Goal: Task Accomplishment & Management: Manage account settings

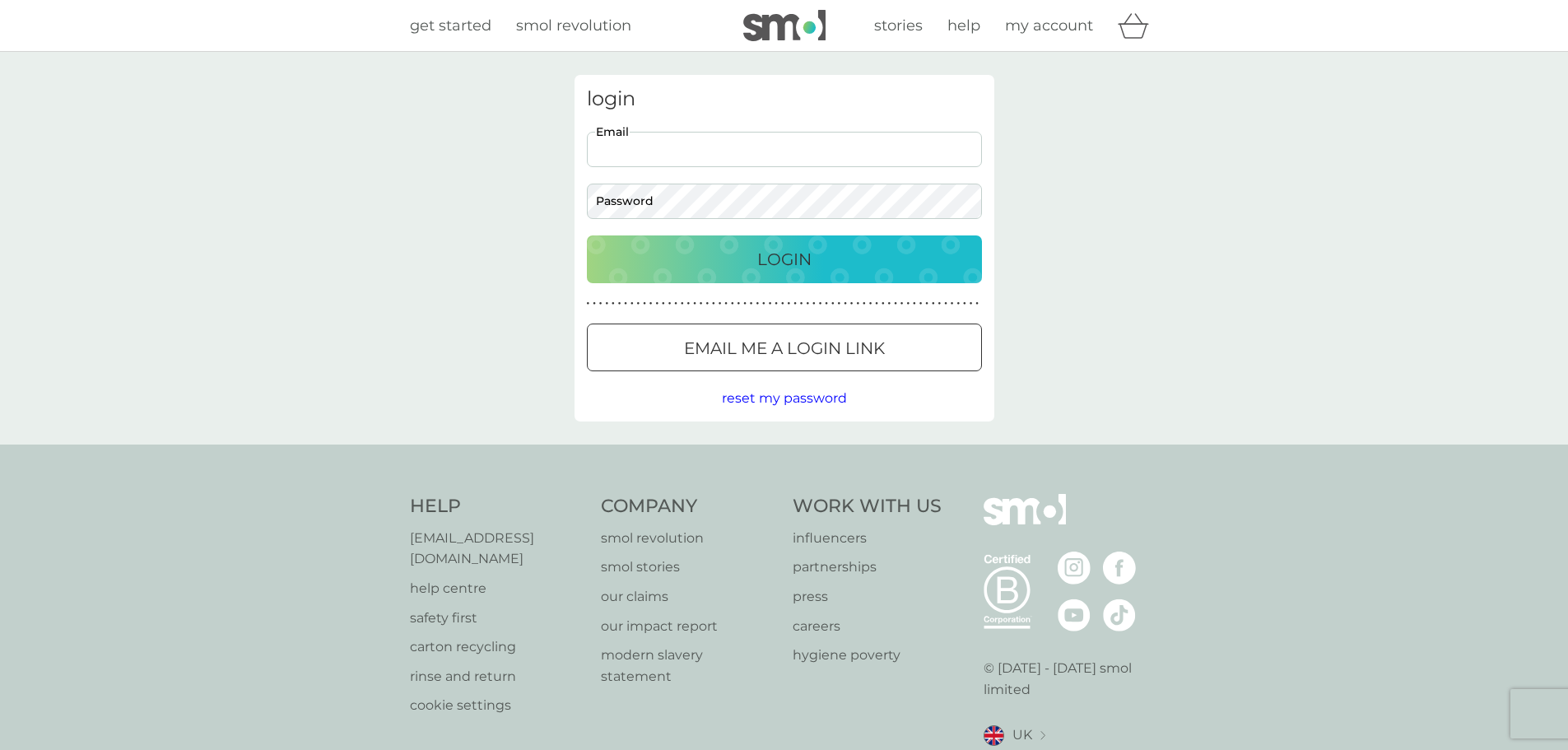
click at [630, 140] on input "Email" at bounding box center [785, 149] width 395 height 35
type input "judyefrith@yahoo.com"
click at [587, 236] on button "Login" at bounding box center [785, 259] width 395 height 48
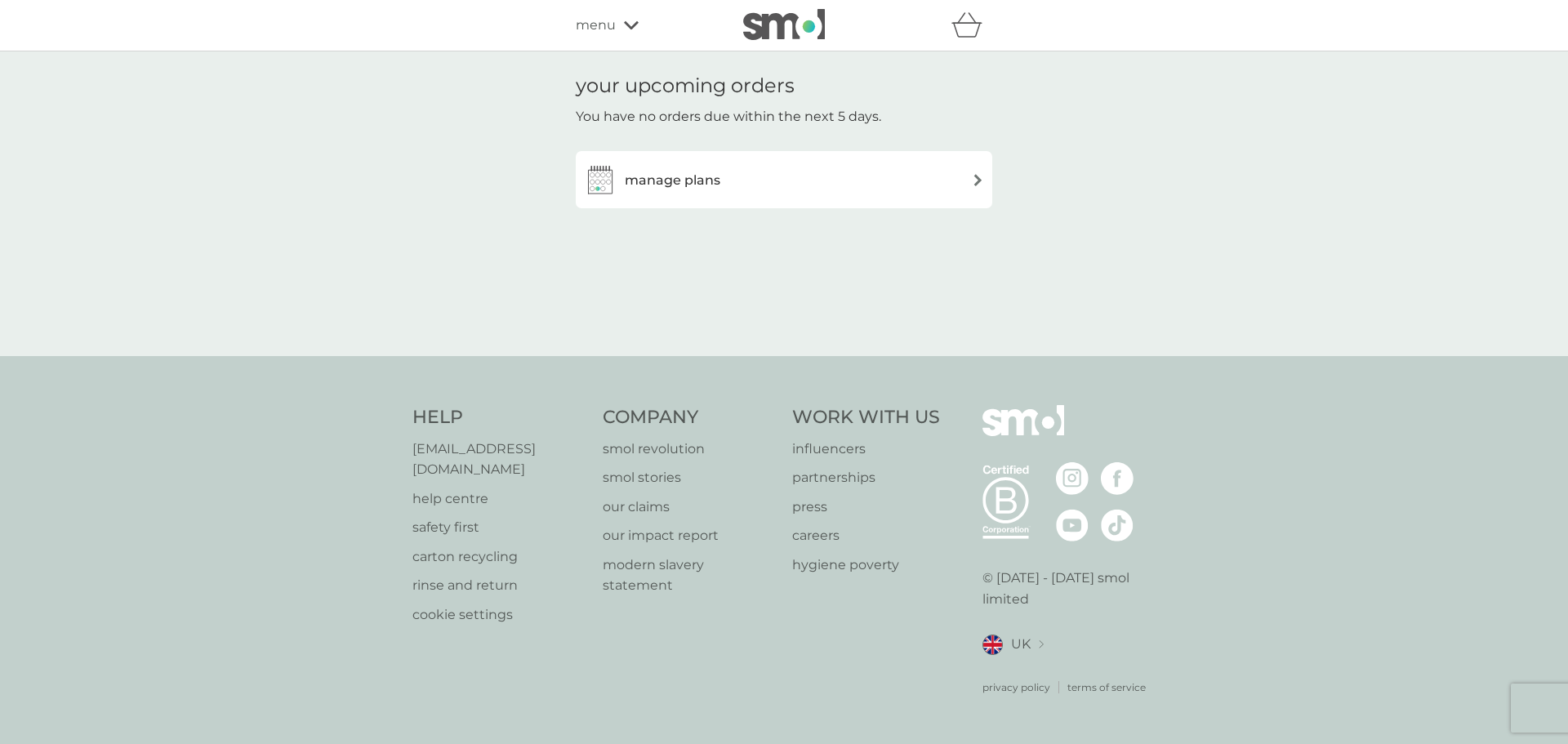
click at [693, 190] on h3 "manage plans" at bounding box center [672, 180] width 96 height 21
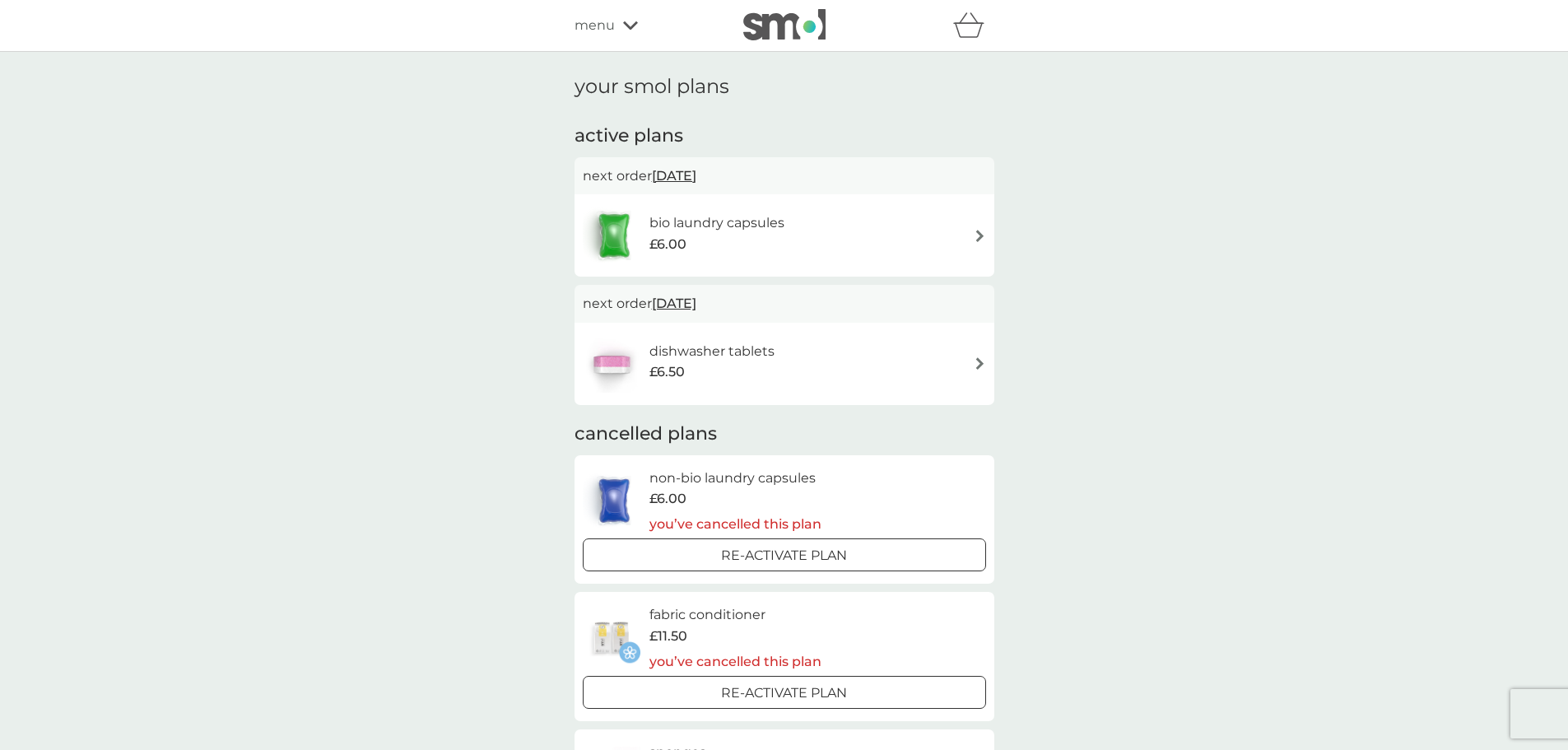
click at [696, 177] on span "24 Oct 2025" at bounding box center [674, 176] width 45 height 32
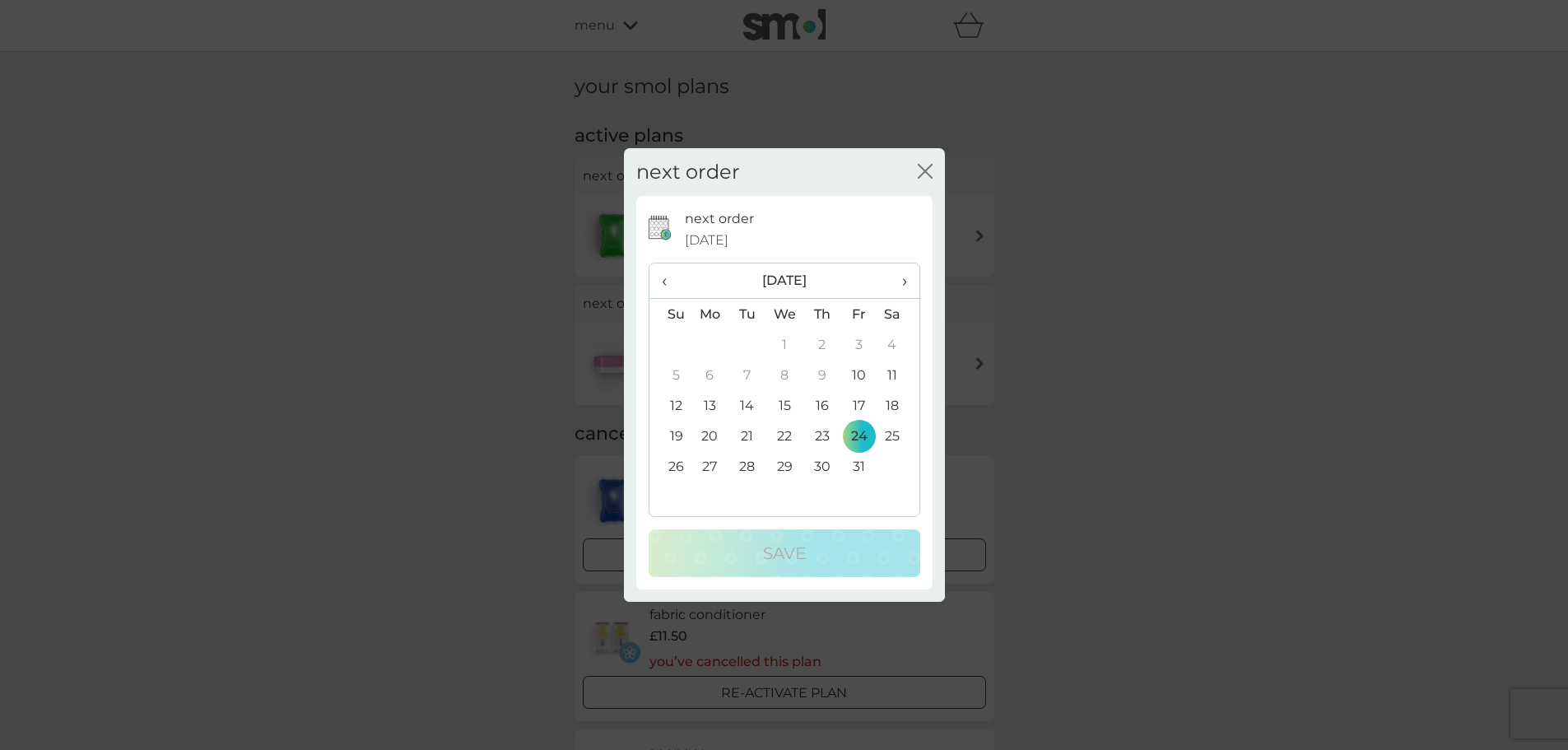
click at [903, 286] on span "›" at bounding box center [897, 280] width 16 height 35
click at [903, 280] on span "›" at bounding box center [897, 280] width 16 height 35
click at [813, 345] on td "1" at bounding box center [822, 345] width 37 height 30
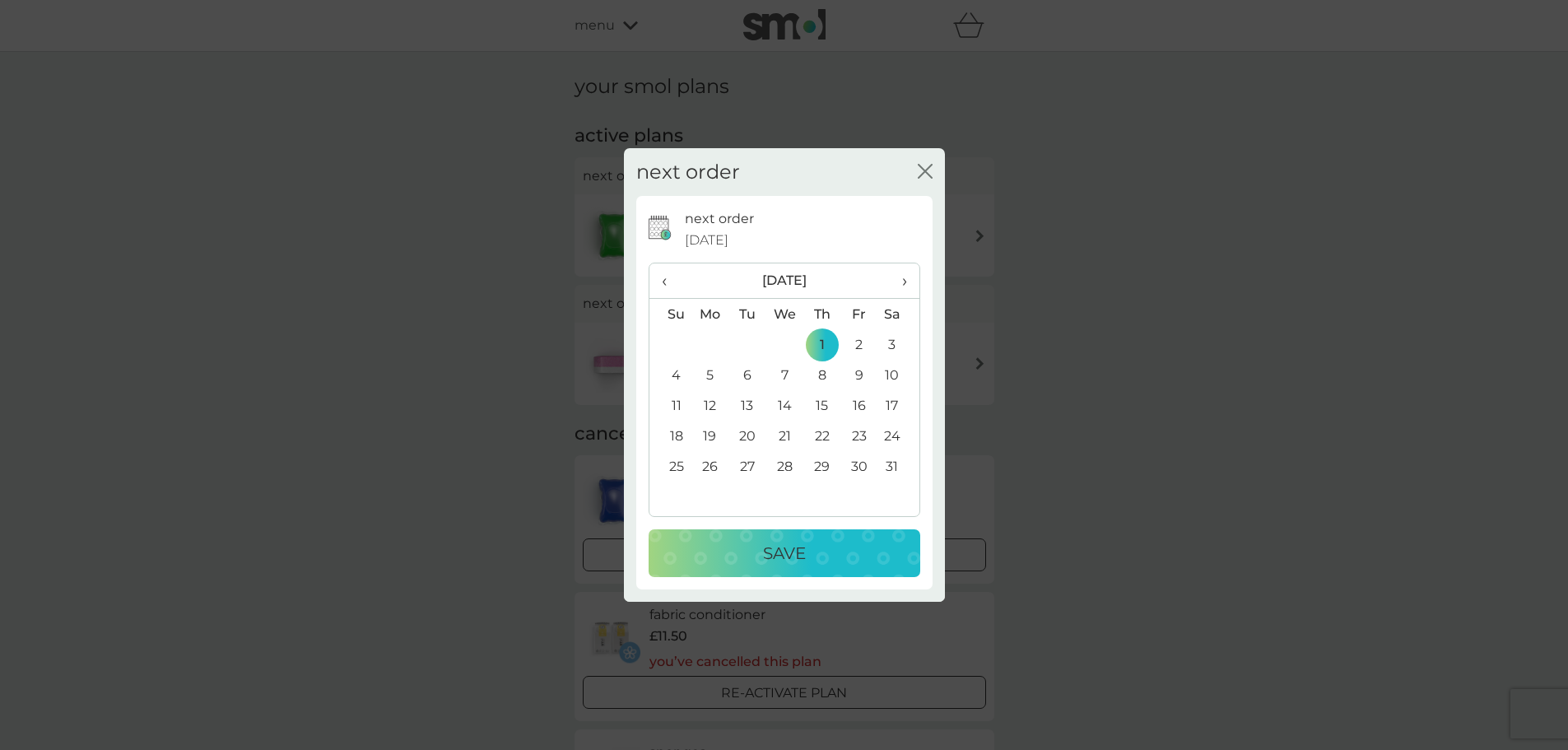
click at [824, 552] on div "Save" at bounding box center [784, 552] width 239 height 26
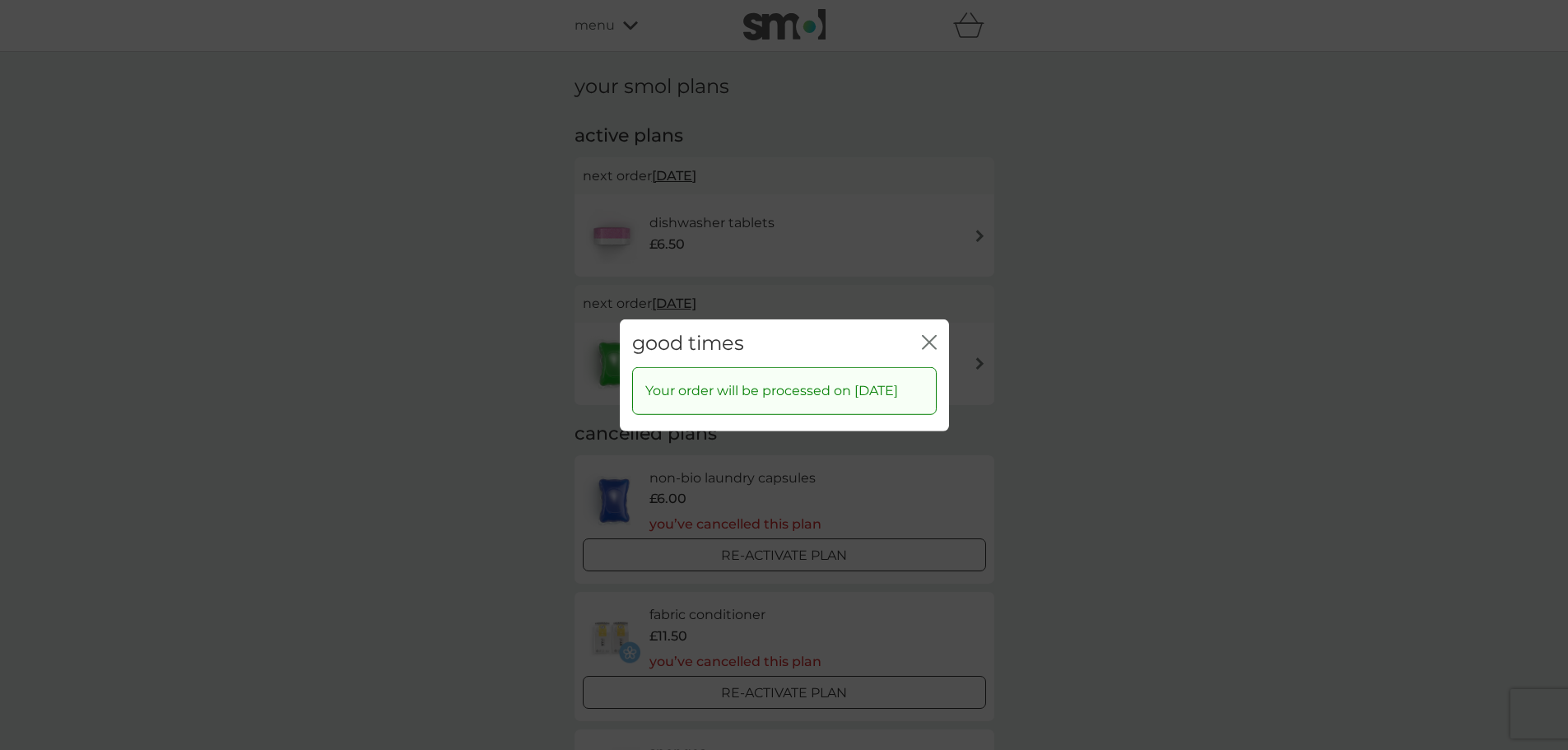
click at [931, 343] on icon "close" at bounding box center [933, 342] width 7 height 14
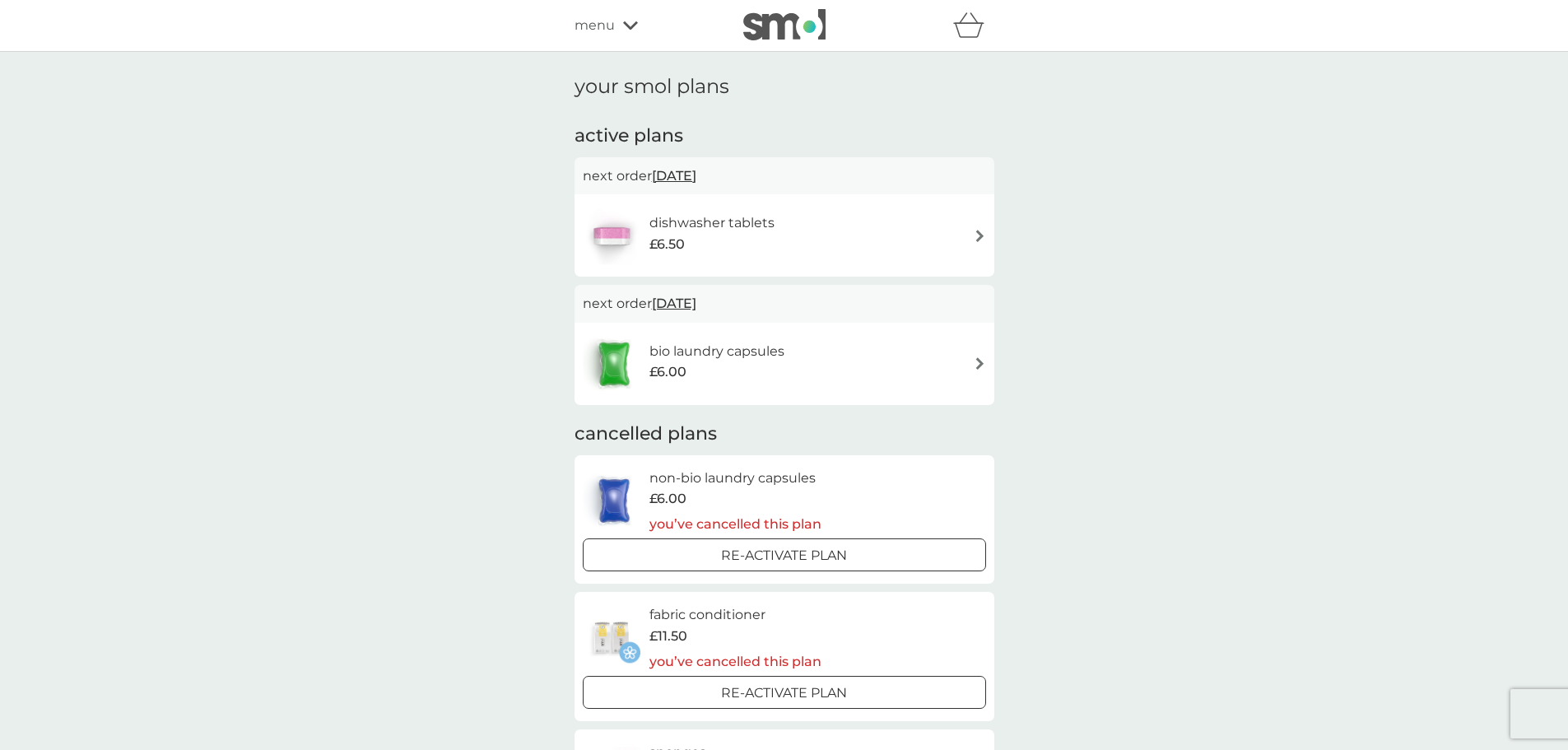
click at [614, 16] on div "menu" at bounding box center [645, 25] width 140 height 21
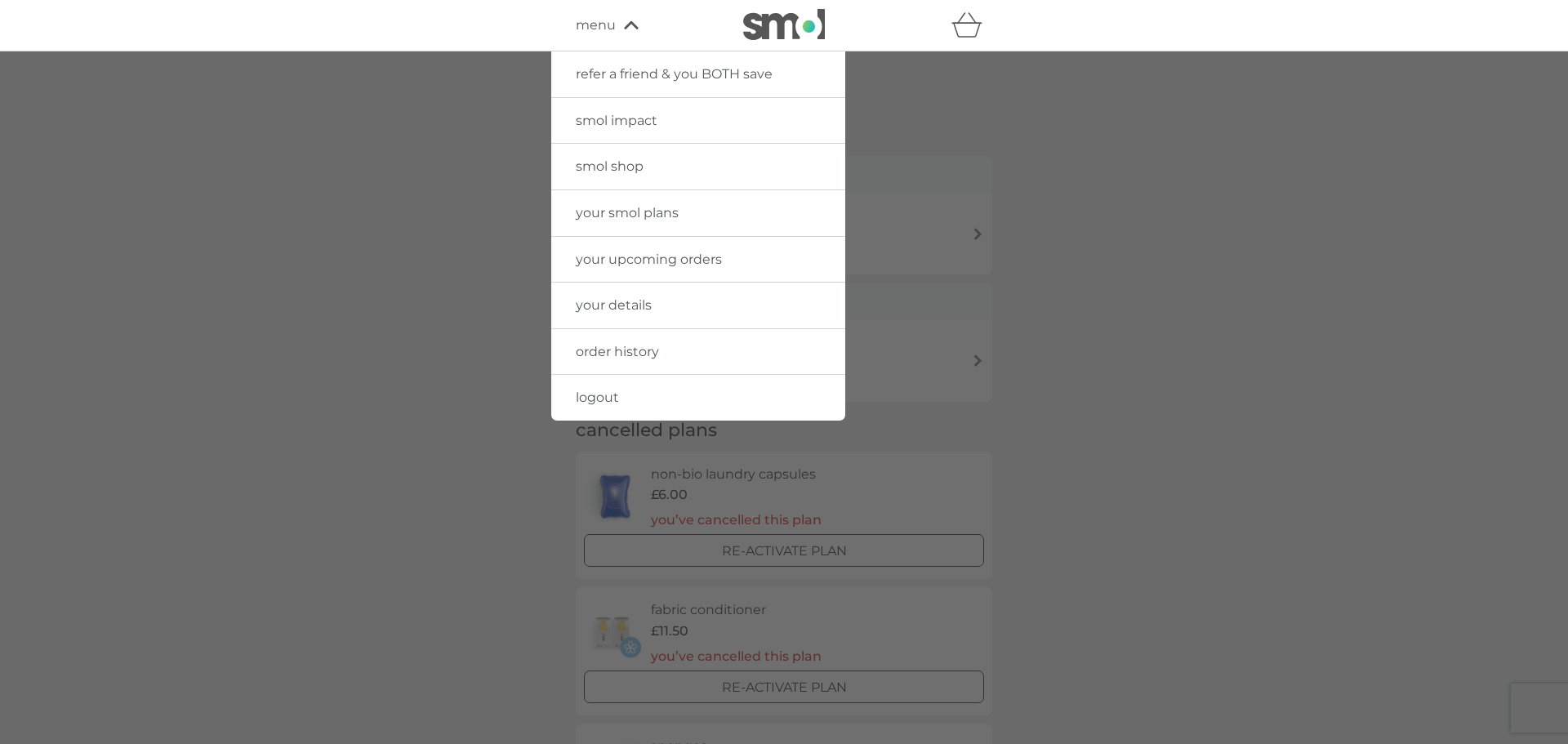
click at [634, 394] on link "logout" at bounding box center [698, 397] width 294 height 46
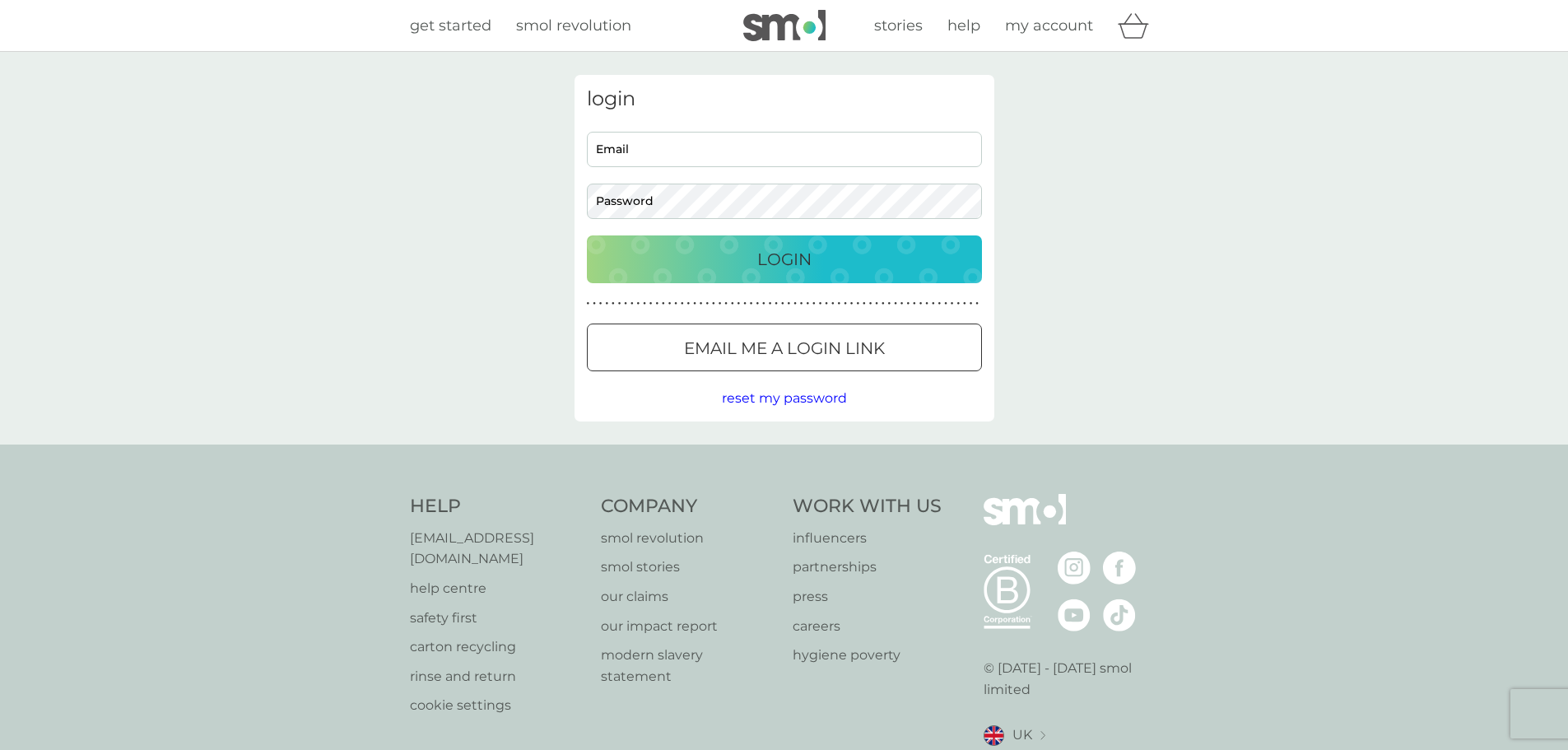
click at [775, 150] on input "Email" at bounding box center [785, 149] width 395 height 35
type input "j.frith@intersnackgroup.com"
click at [587, 236] on button "Login" at bounding box center [785, 259] width 395 height 48
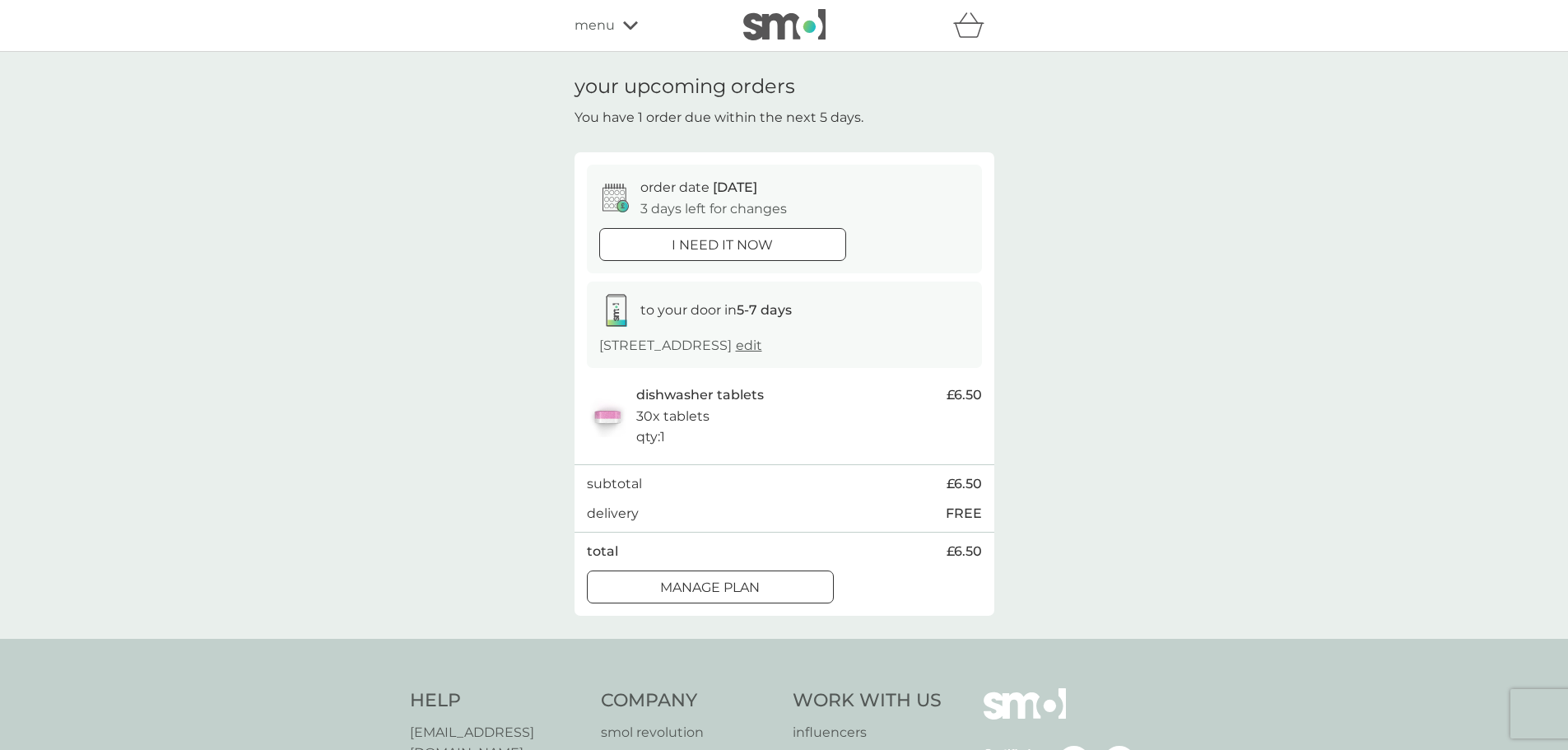
click at [741, 598] on p "Manage plan" at bounding box center [710, 587] width 100 height 21
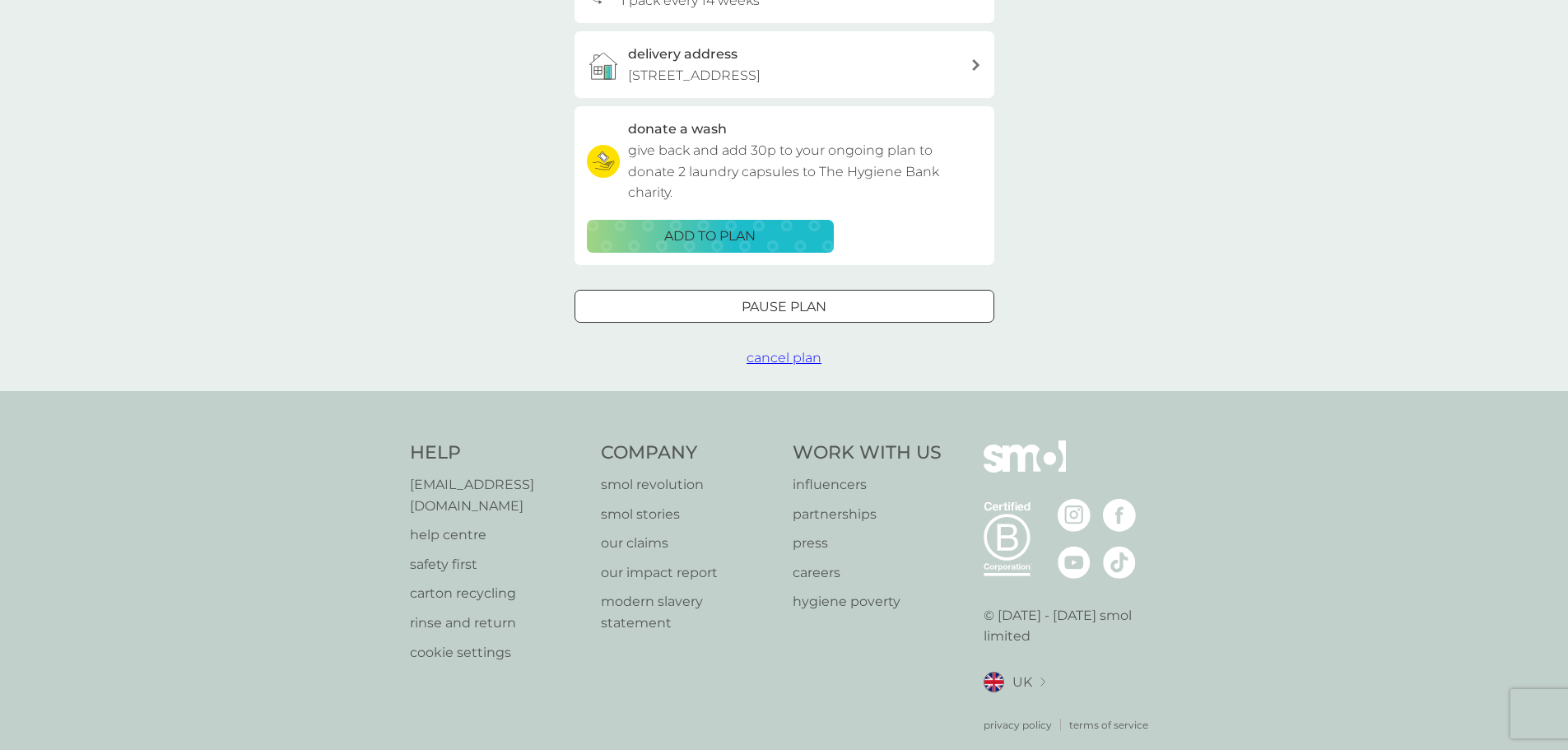
scroll to position [479, 0]
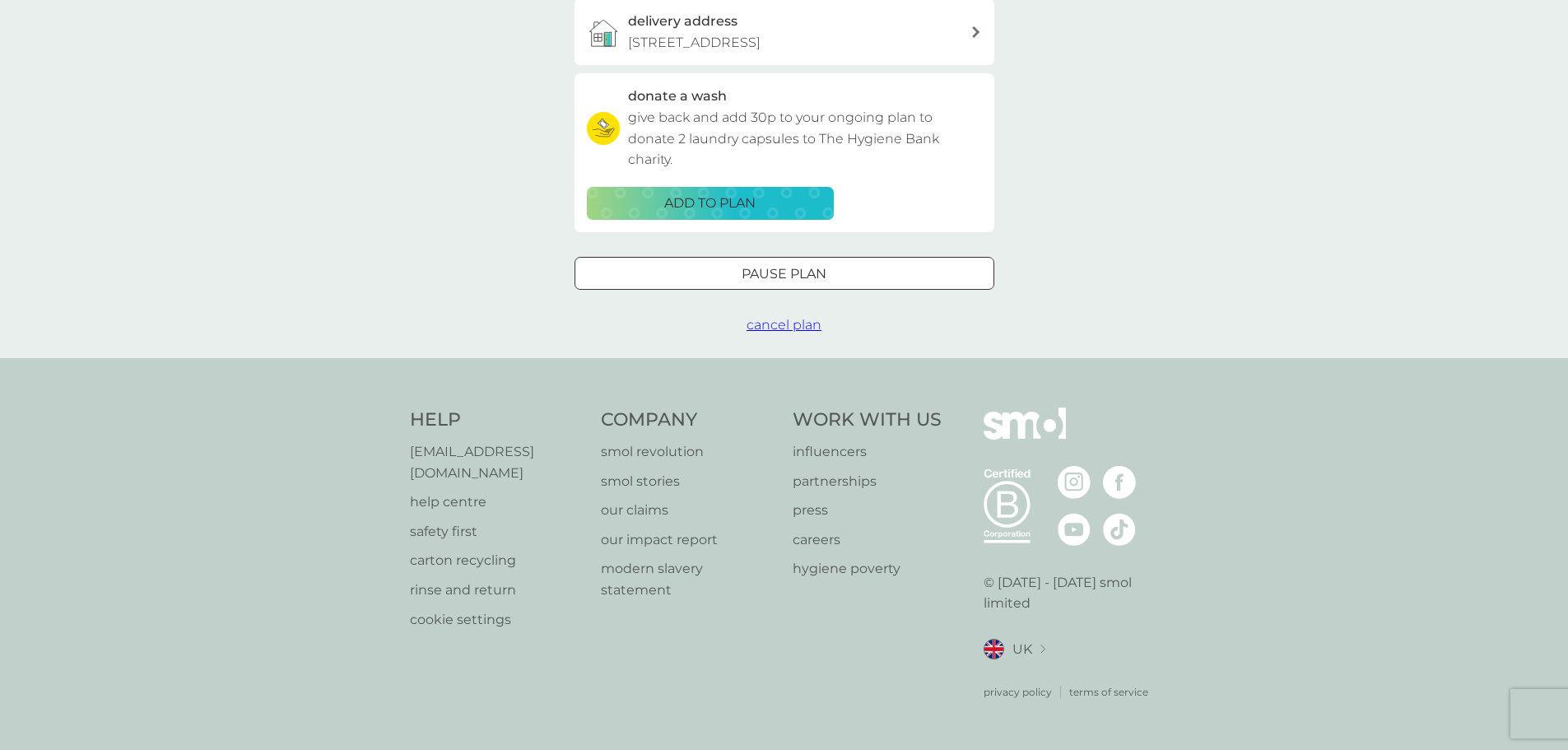
click at [786, 333] on span "cancel plan" at bounding box center [784, 324] width 75 height 16
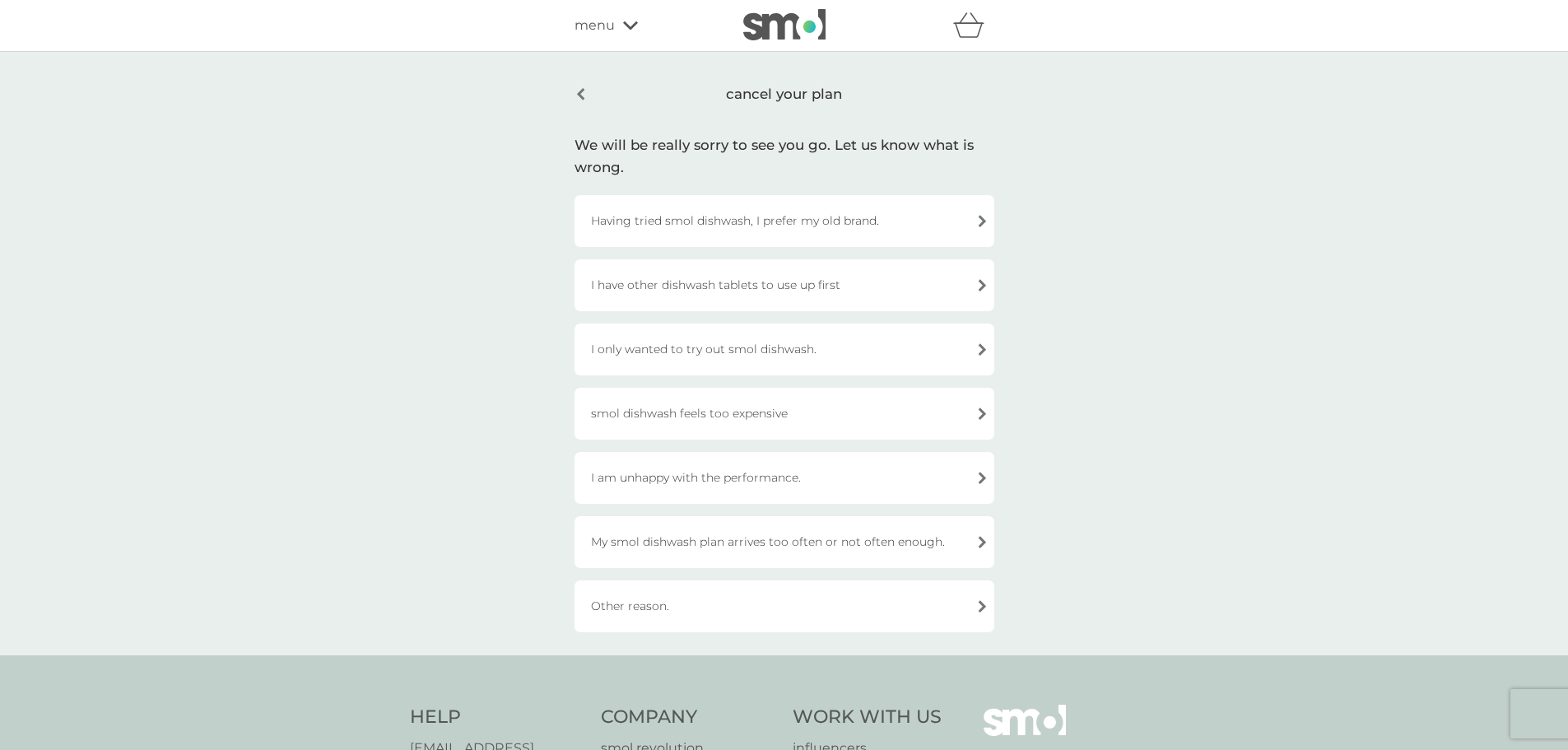
click at [828, 609] on div "Other reason." at bounding box center [784, 606] width 420 height 52
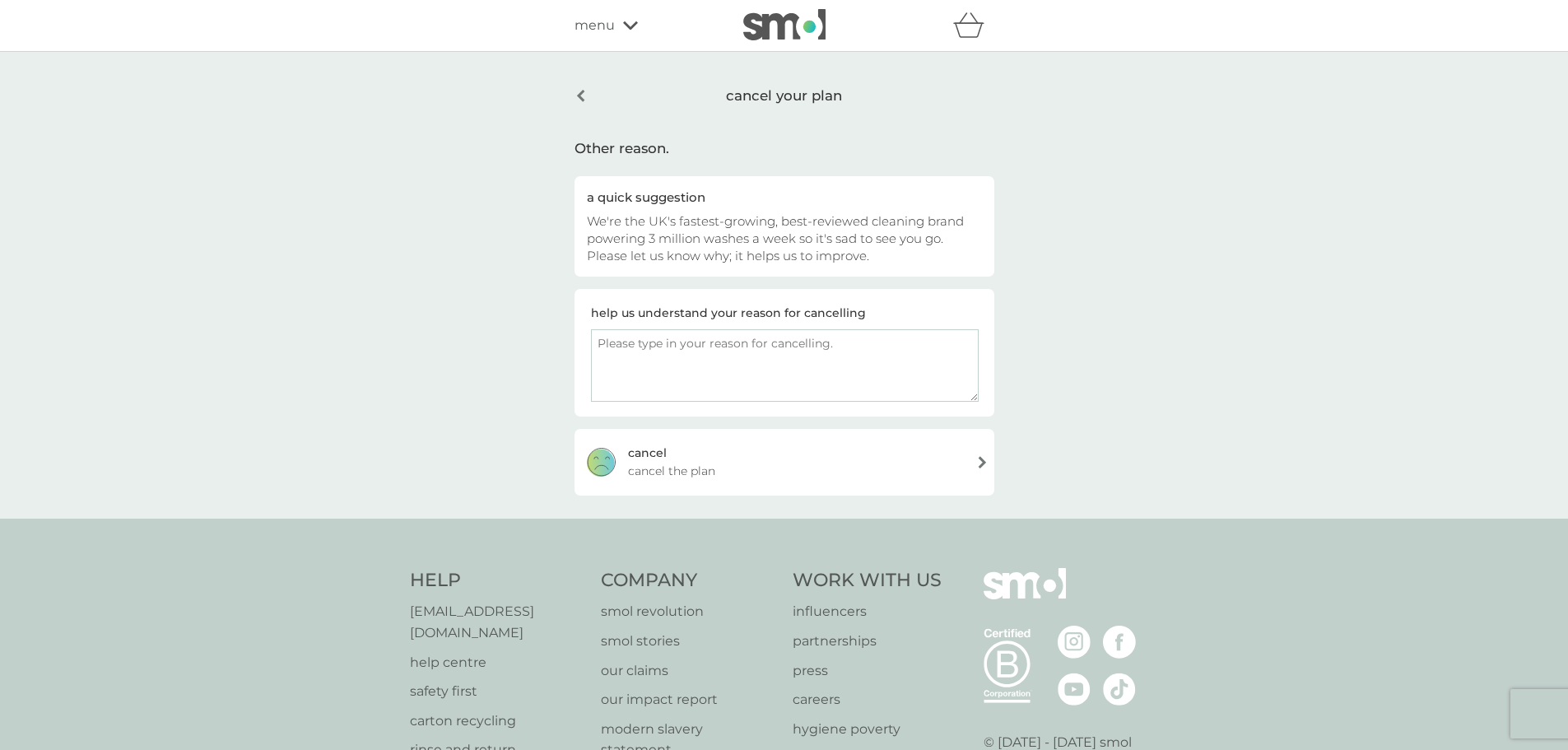
click at [727, 470] on div "[PERSON_NAME] the plan" at bounding box center [784, 462] width 420 height 66
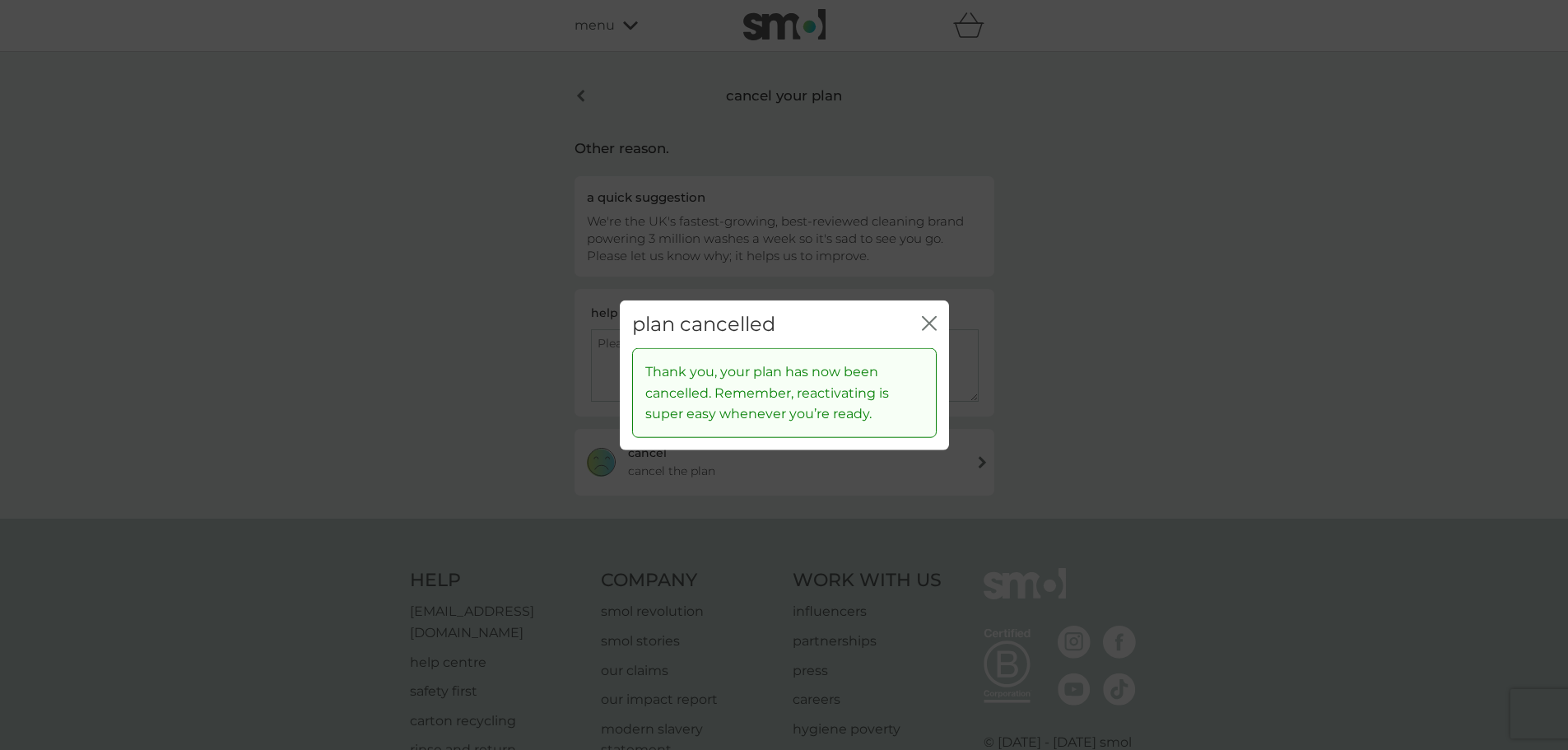
click at [932, 323] on icon "close" at bounding box center [929, 323] width 15 height 15
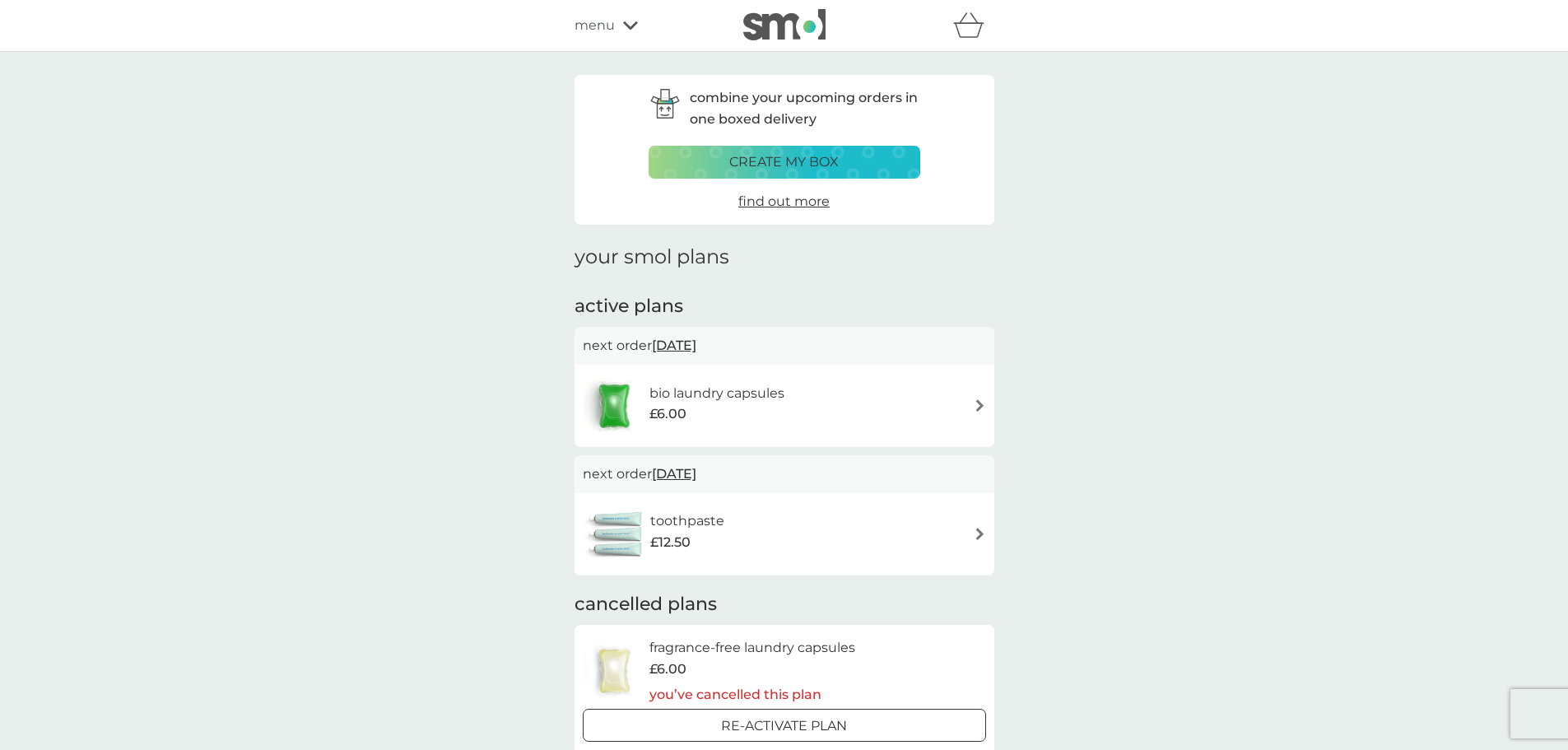
click at [784, 394] on h6 "bio laundry capsules" at bounding box center [717, 393] width 135 height 21
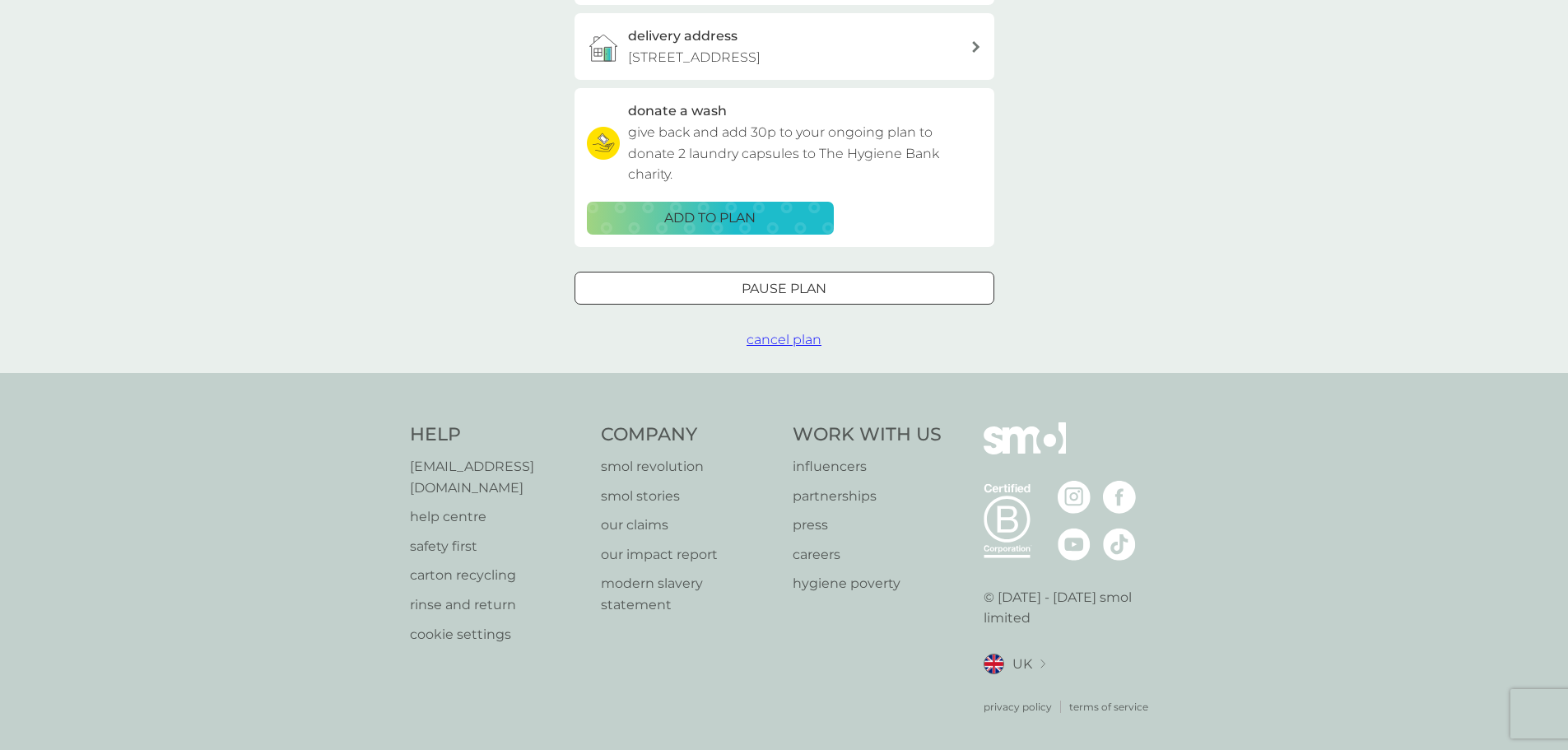
scroll to position [479, 0]
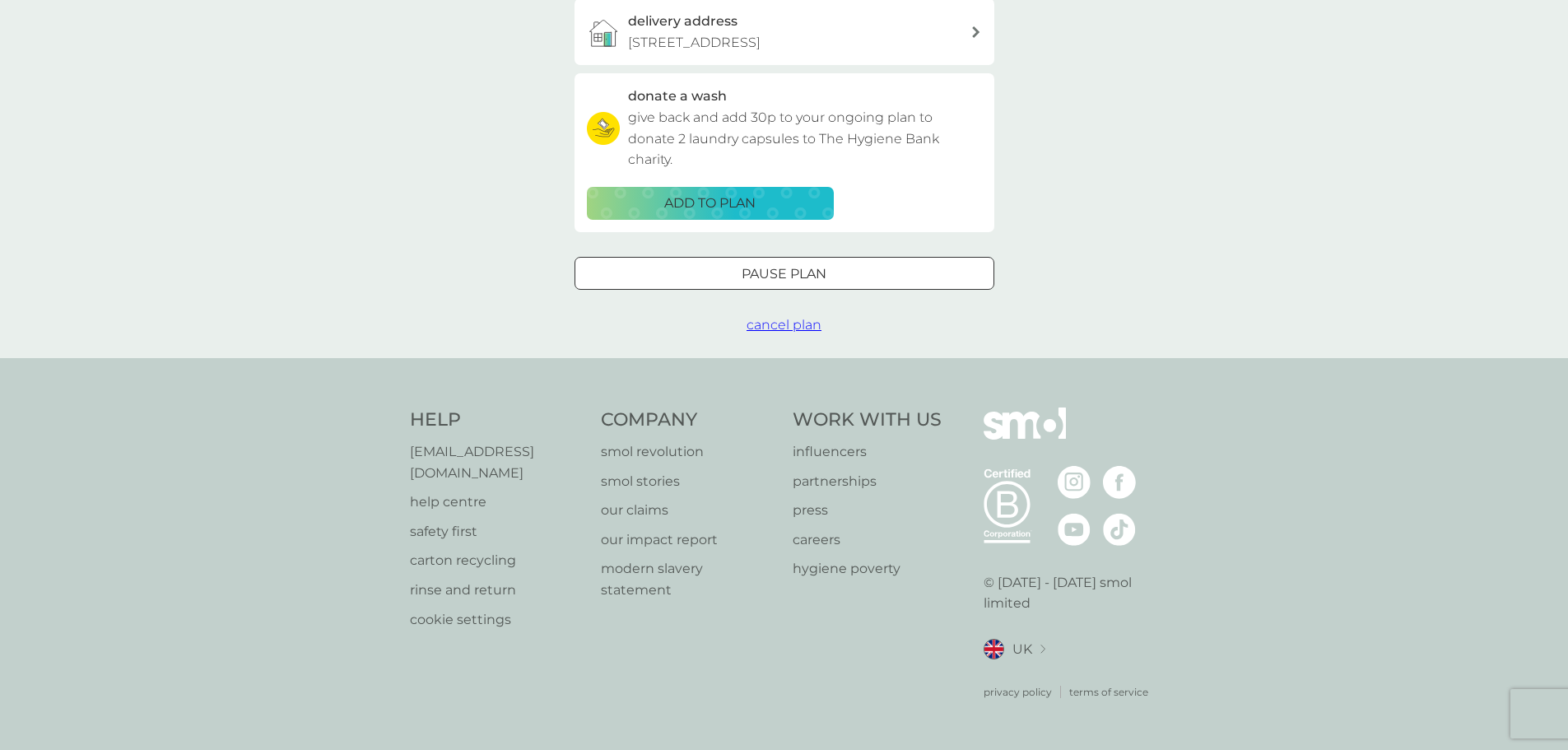
click at [789, 333] on span "cancel plan" at bounding box center [784, 324] width 75 height 16
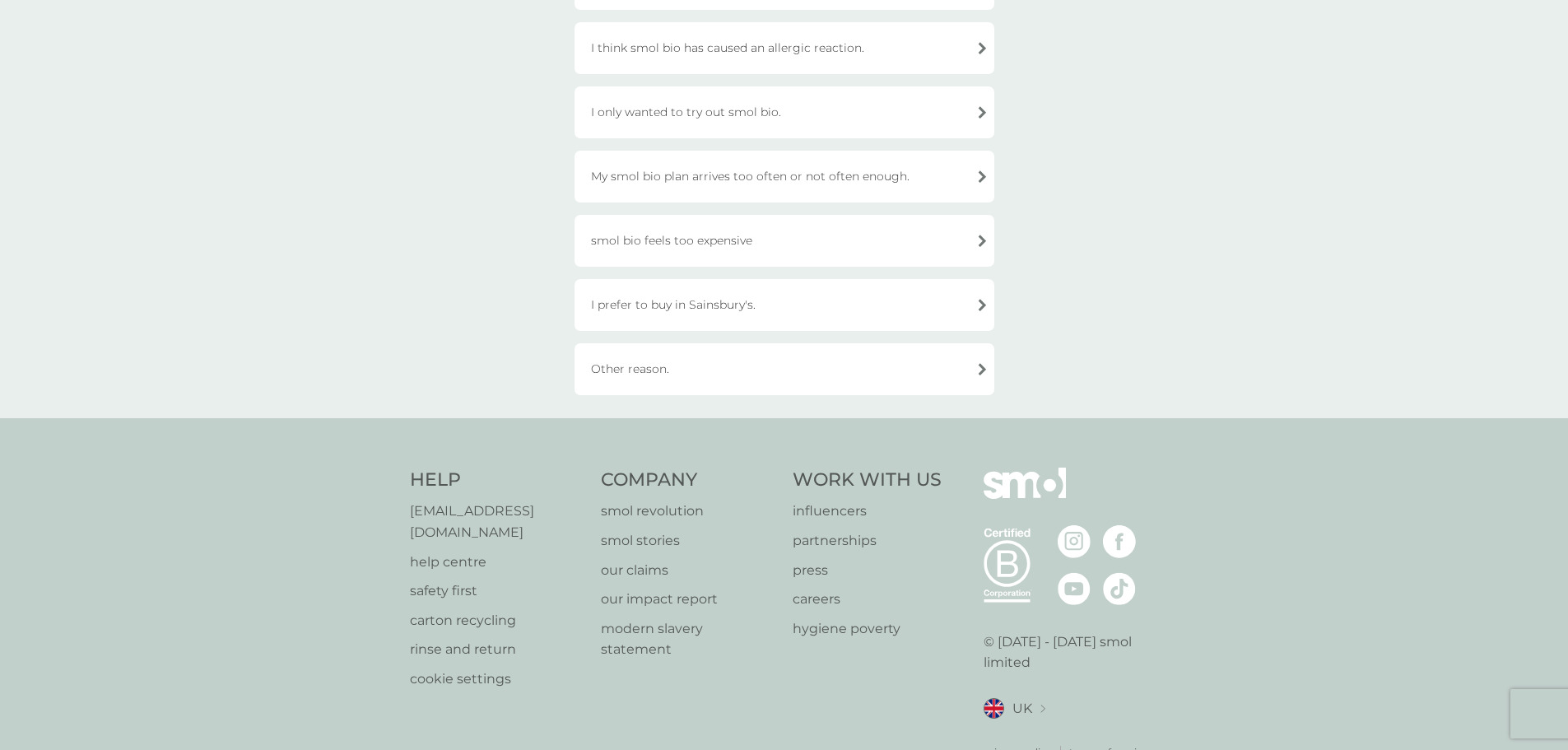
click at [717, 371] on div "Other reason." at bounding box center [784, 368] width 420 height 52
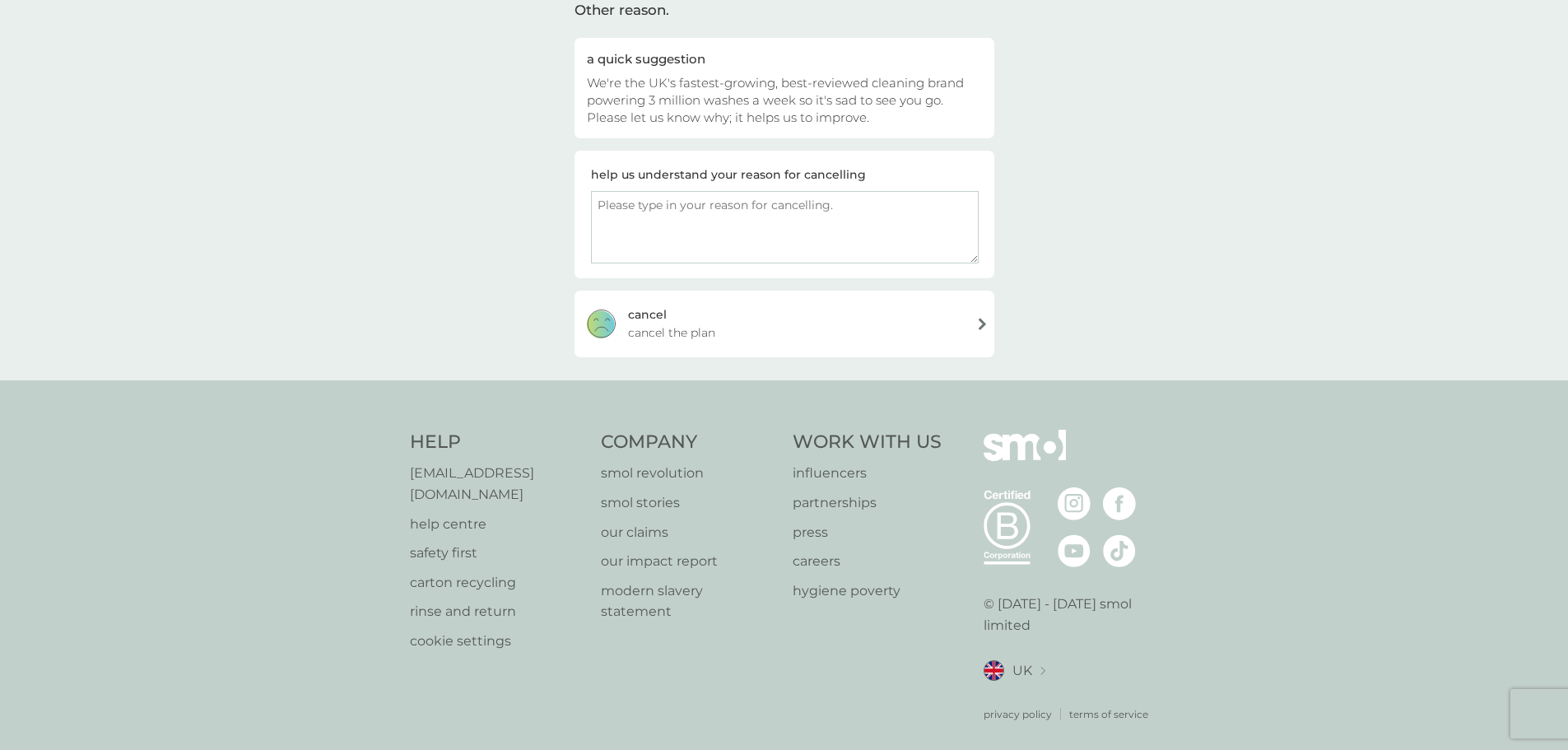
click at [693, 331] on span "cancel the plan" at bounding box center [671, 332] width 87 height 18
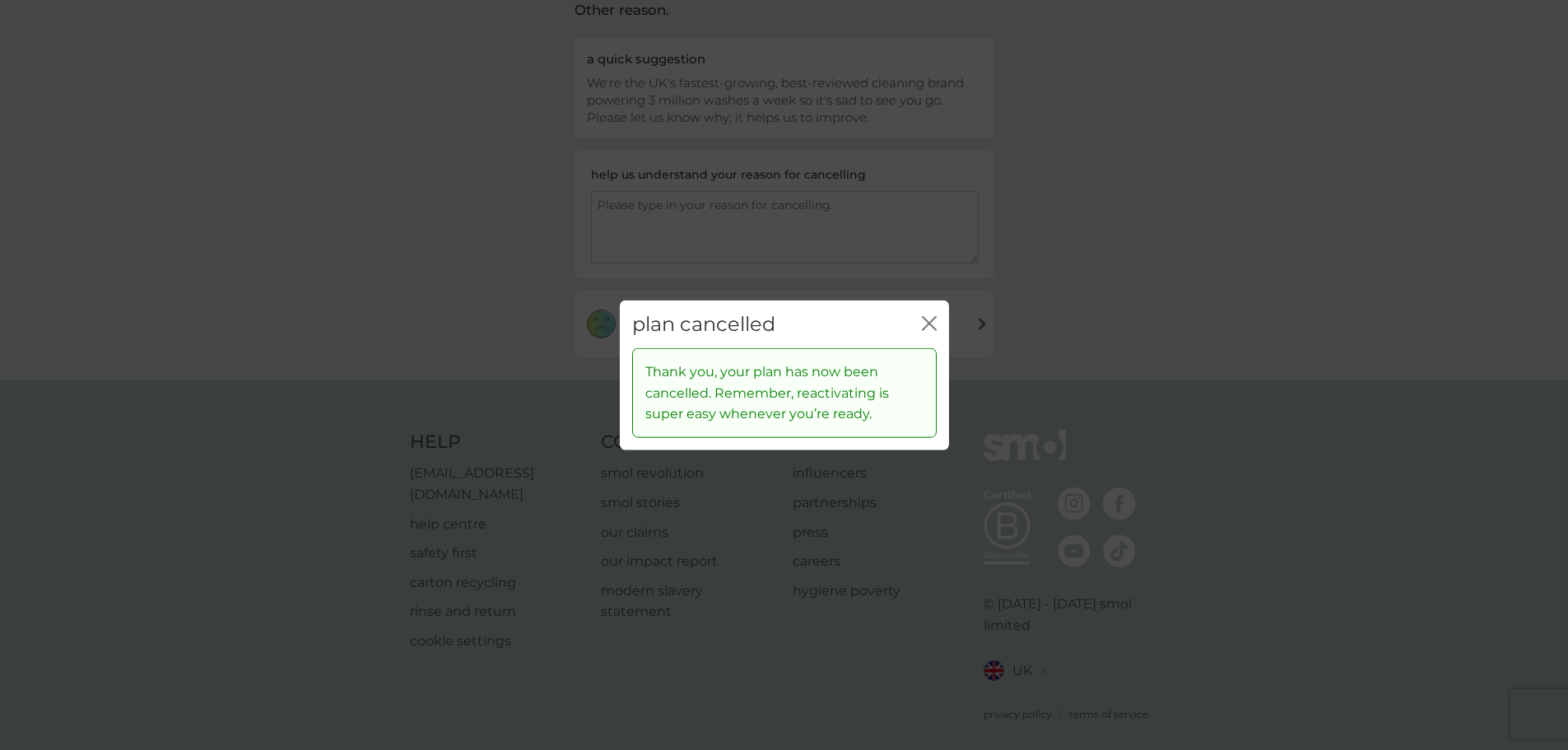
click at [927, 310] on div "plan cancelled close" at bounding box center [785, 323] width 329 height 48
click at [928, 329] on icon "close" at bounding box center [929, 323] width 15 height 15
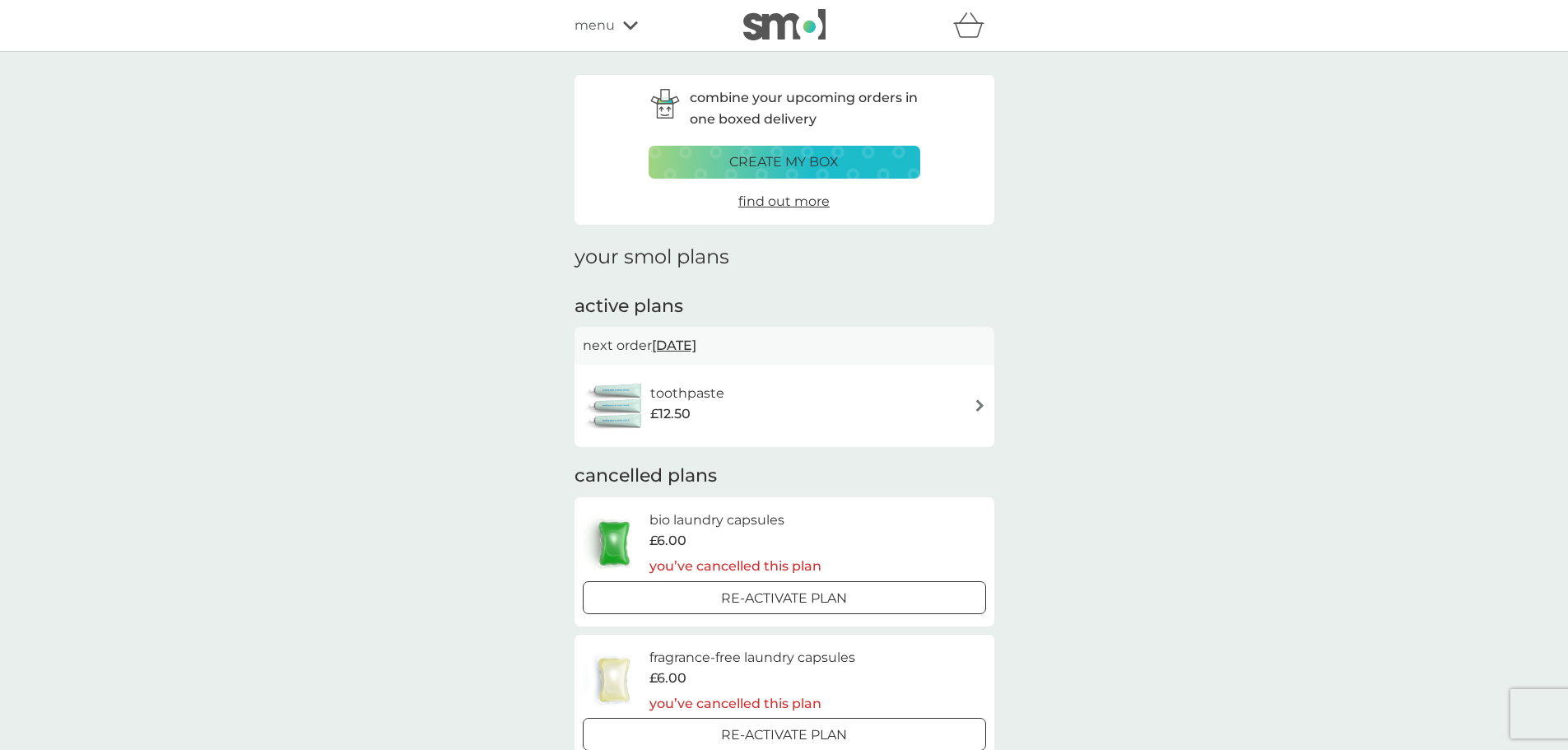
click at [709, 392] on h6 "toothpaste" at bounding box center [688, 393] width 74 height 21
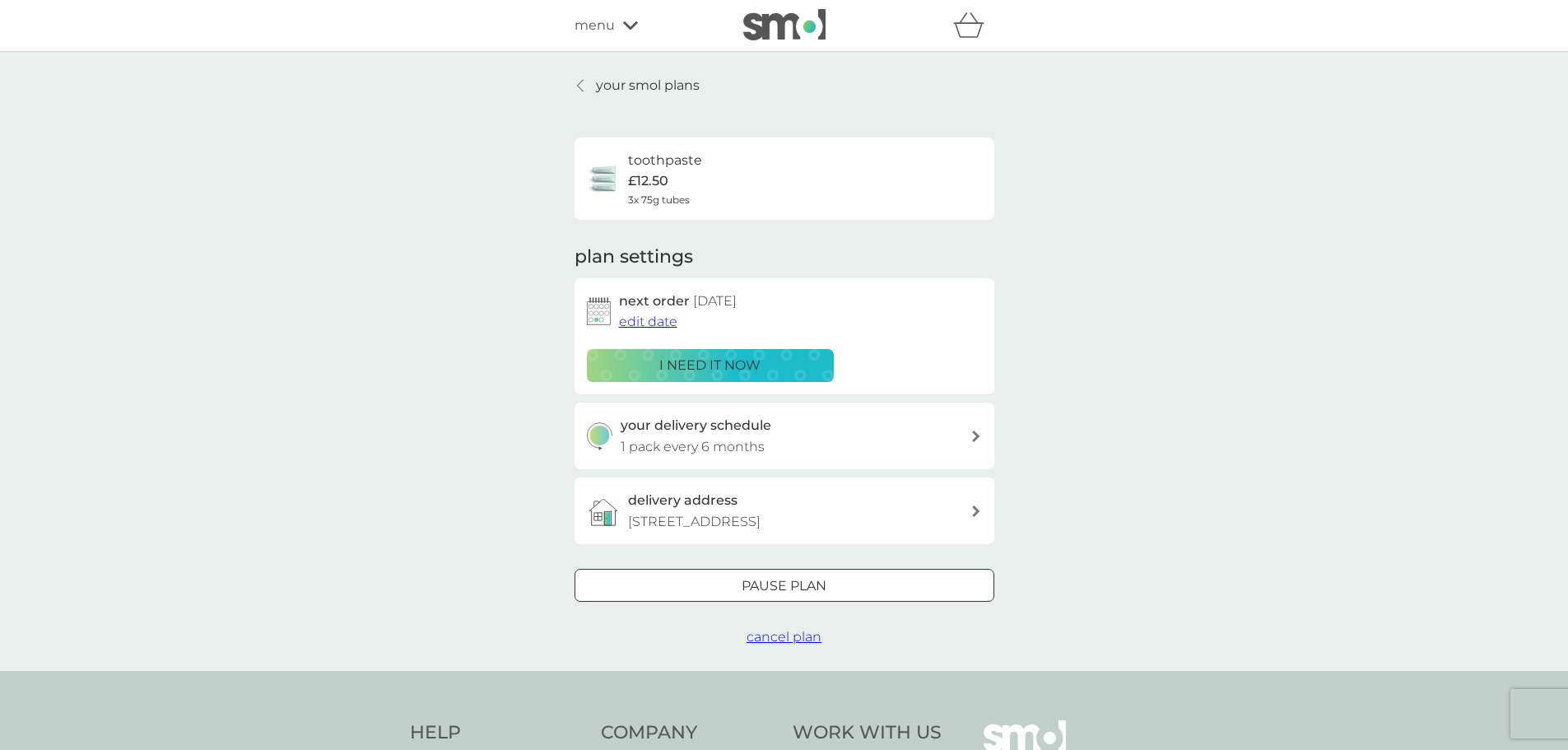
click at [807, 644] on span "cancel plan" at bounding box center [784, 636] width 75 height 16
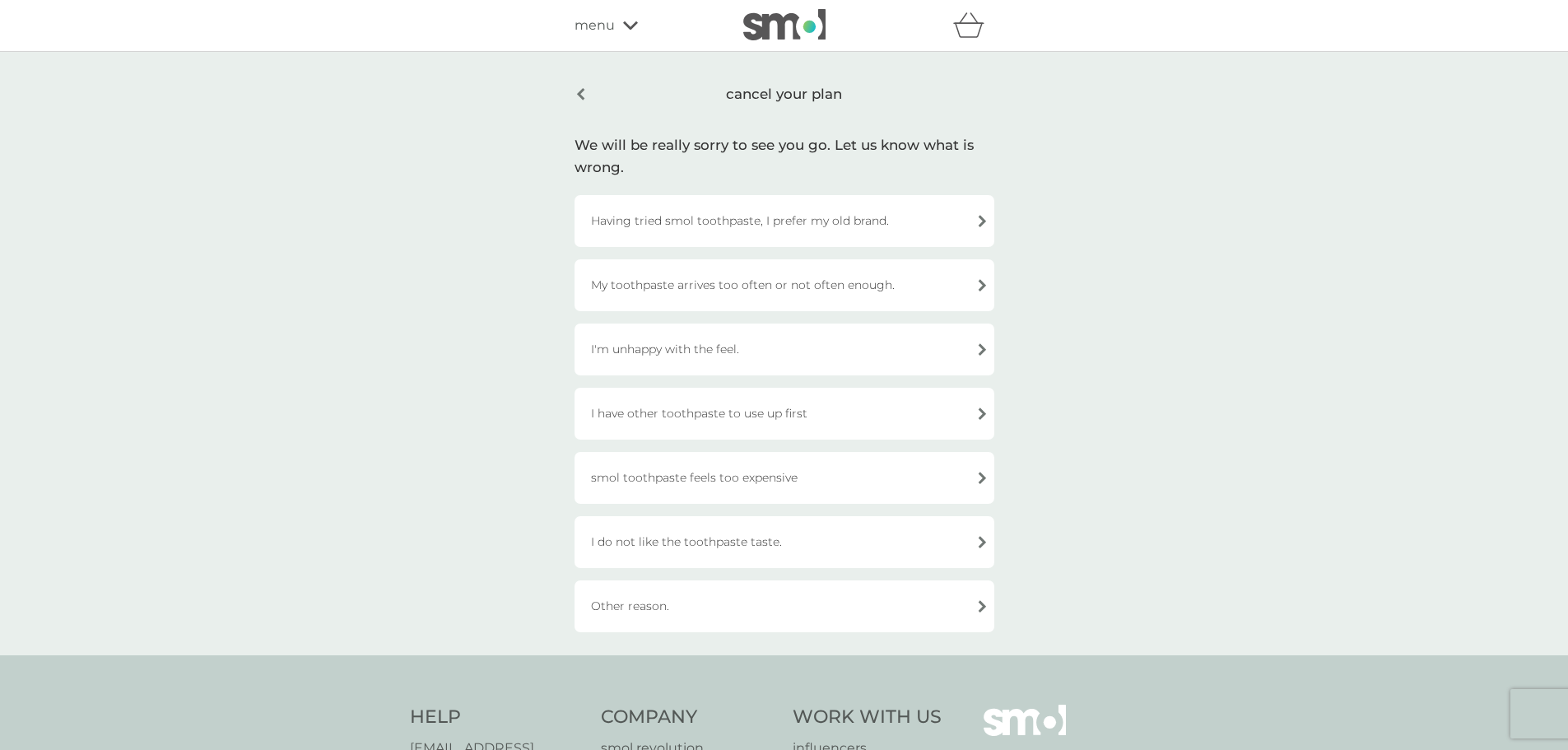
click at [769, 618] on div "Other reason." at bounding box center [784, 606] width 420 height 52
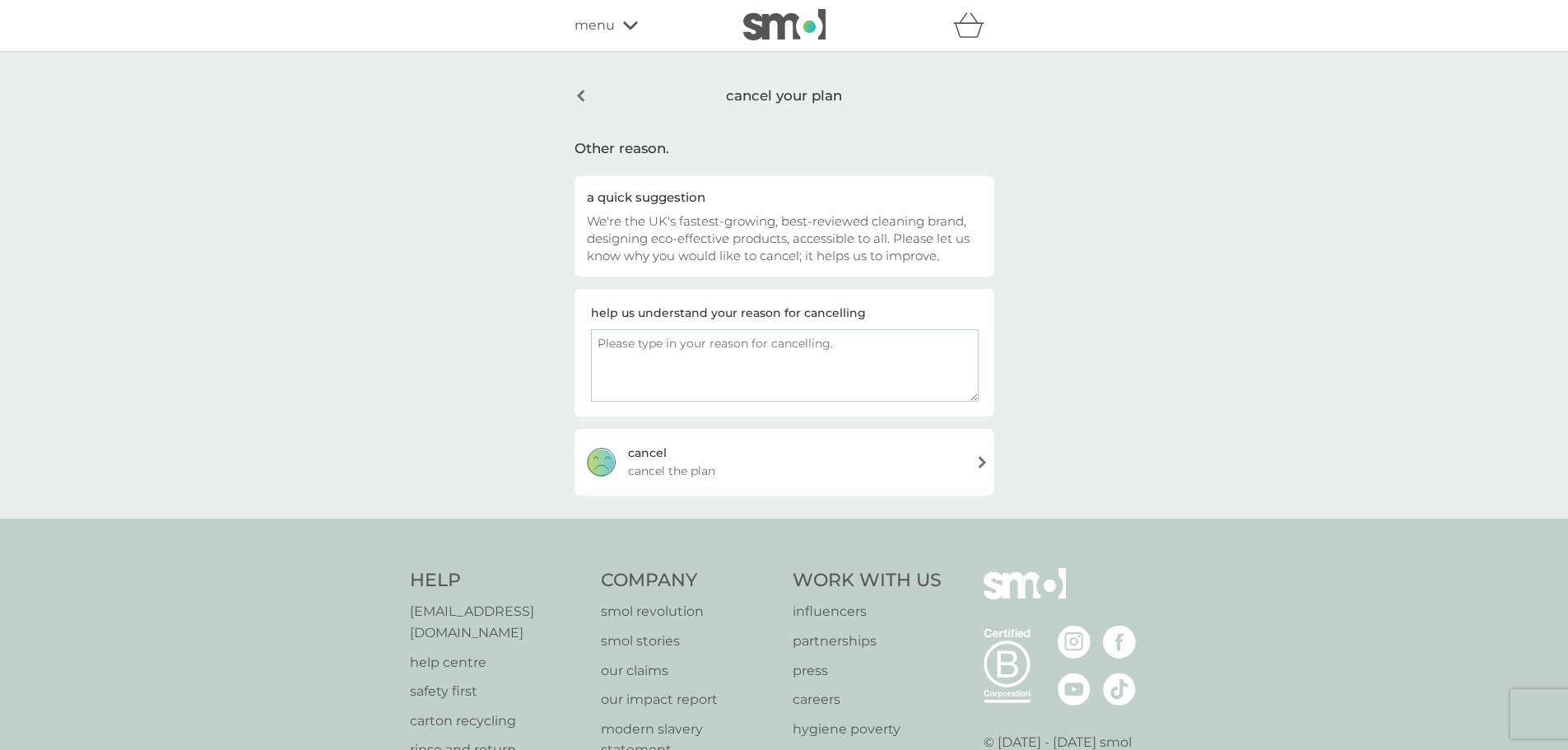
click at [649, 474] on span "cancel the plan" at bounding box center [671, 470] width 87 height 18
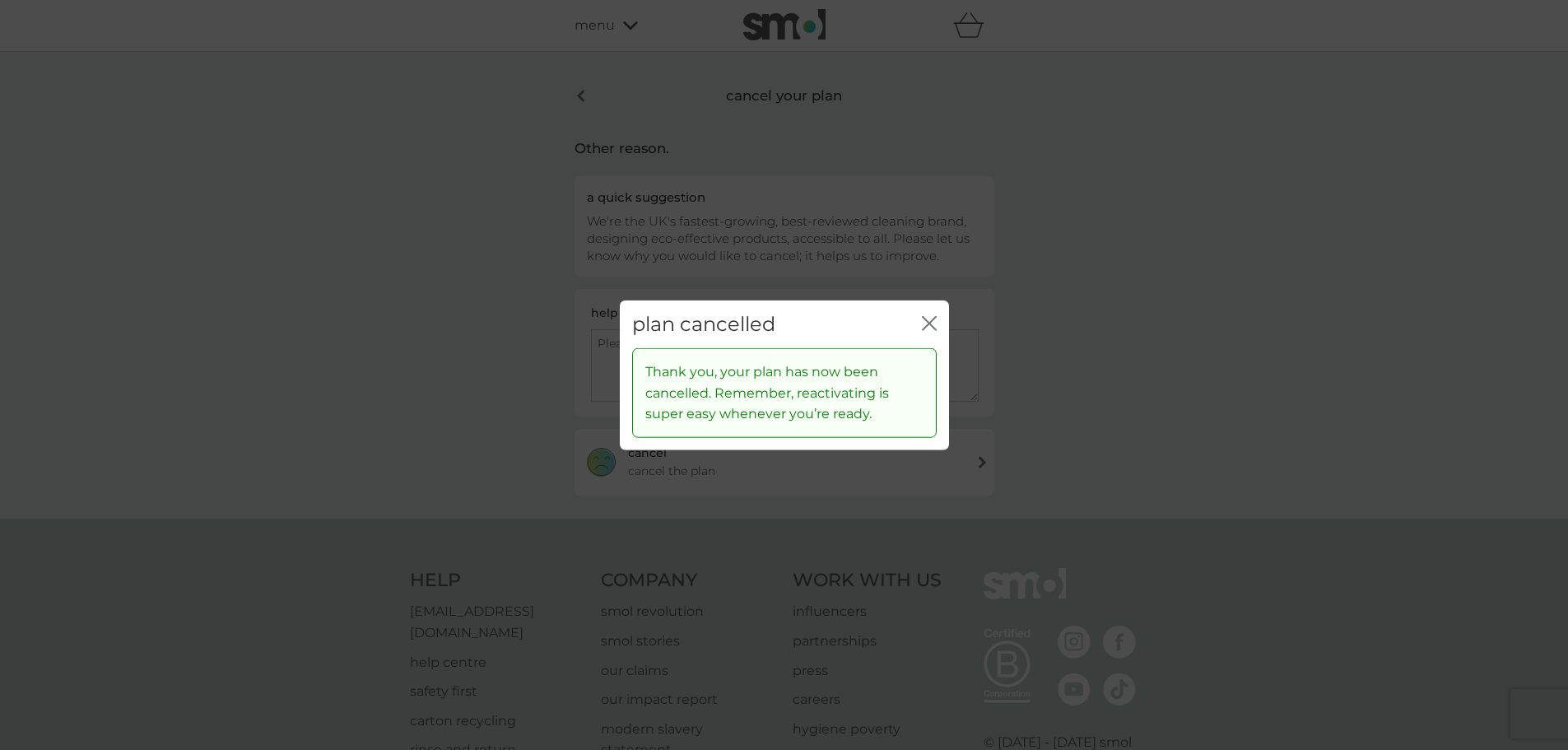
click at [934, 323] on div "plan cancelled close" at bounding box center [785, 323] width 329 height 48
click at [931, 323] on icon "close" at bounding box center [929, 323] width 15 height 15
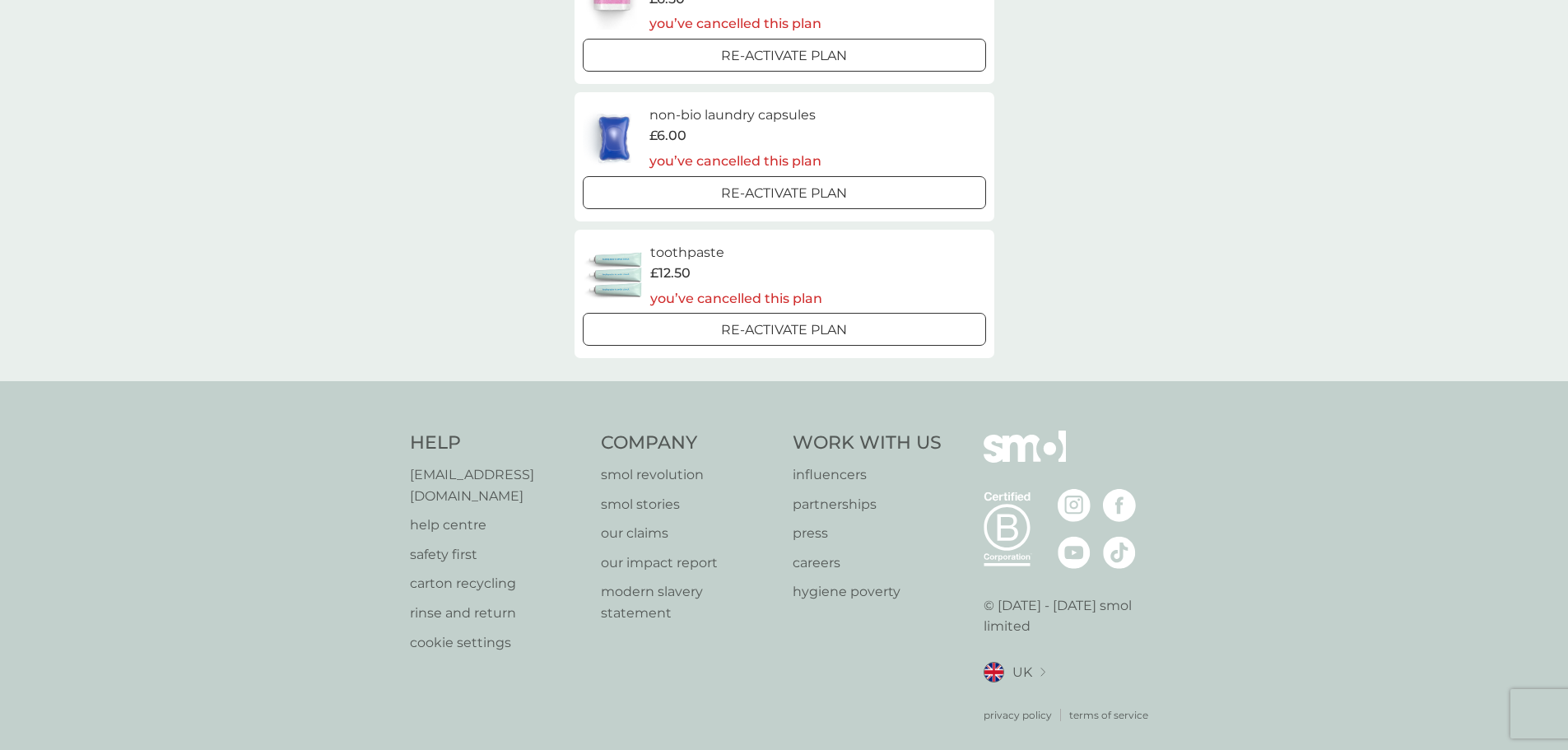
scroll to position [665, 0]
